Goal: Check status: Check status

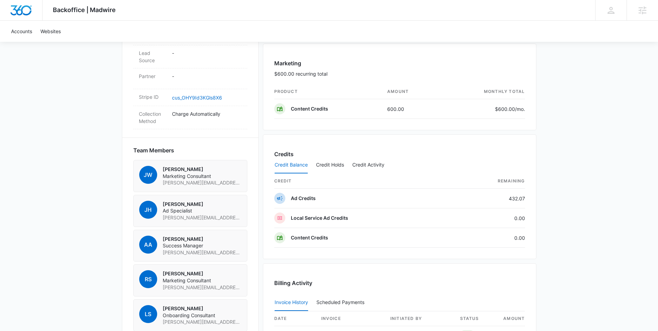
scroll to position [499, 0]
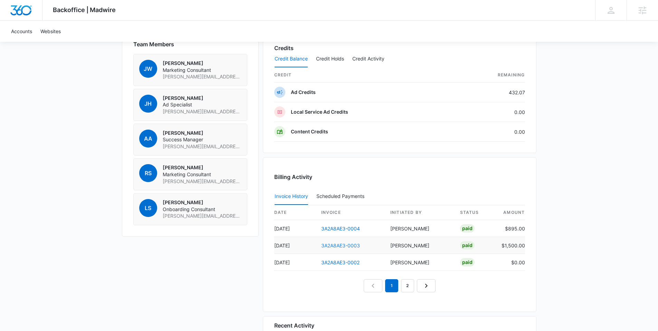
click at [341, 247] on link "3A2A8AE3-0003" at bounding box center [340, 245] width 39 height 6
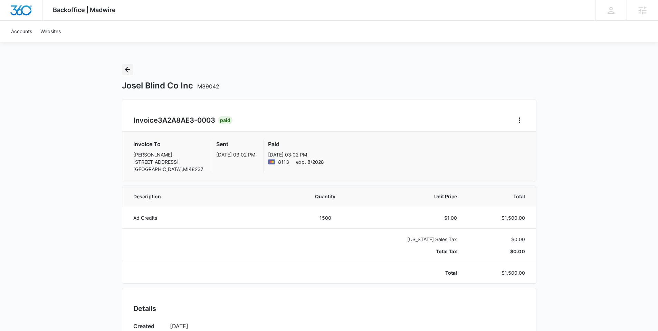
click at [129, 71] on icon "Back" at bounding box center [127, 69] width 8 height 8
